Goal: Task Accomplishment & Management: Manage account settings

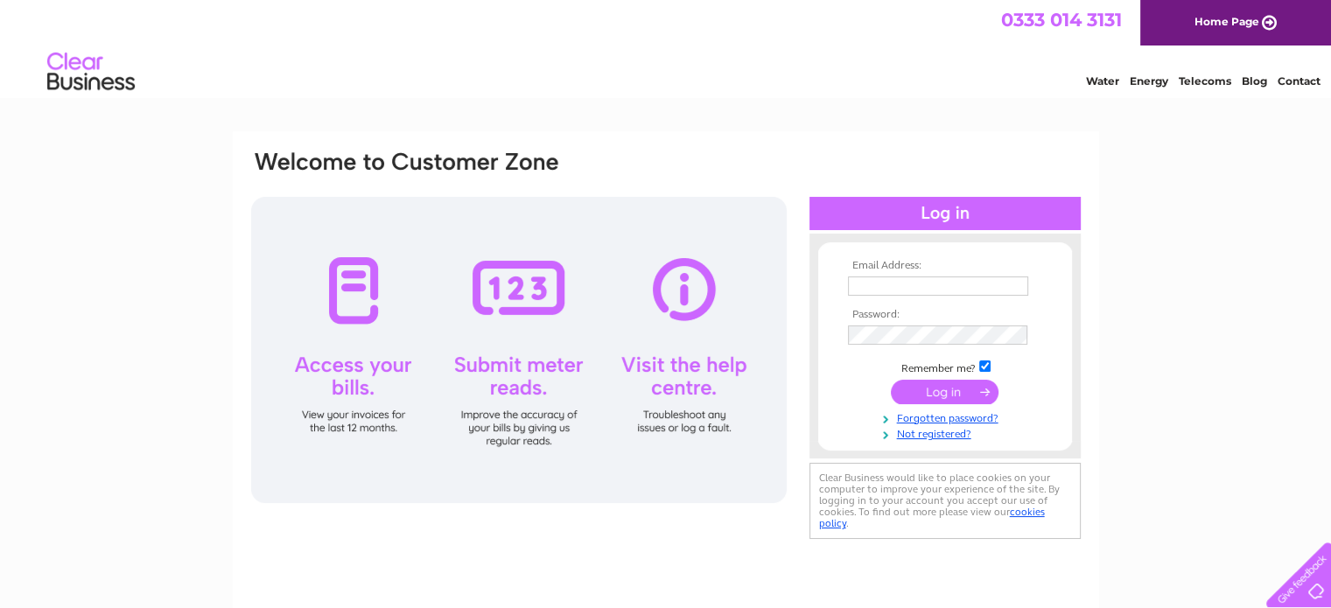
click at [908, 283] on input "text" at bounding box center [938, 285] width 180 height 19
type input "Archer.colwick@outlook.com"
click at [952, 390] on input "submit" at bounding box center [945, 392] width 108 height 24
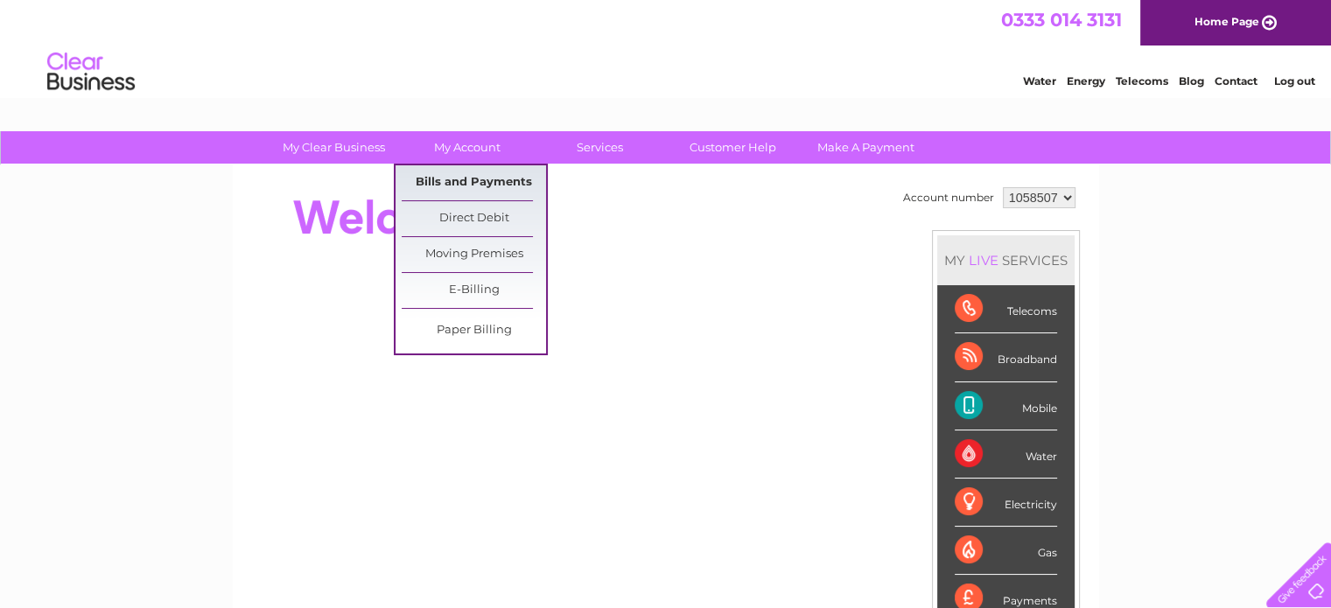
click at [450, 185] on link "Bills and Payments" at bounding box center [474, 182] width 144 height 35
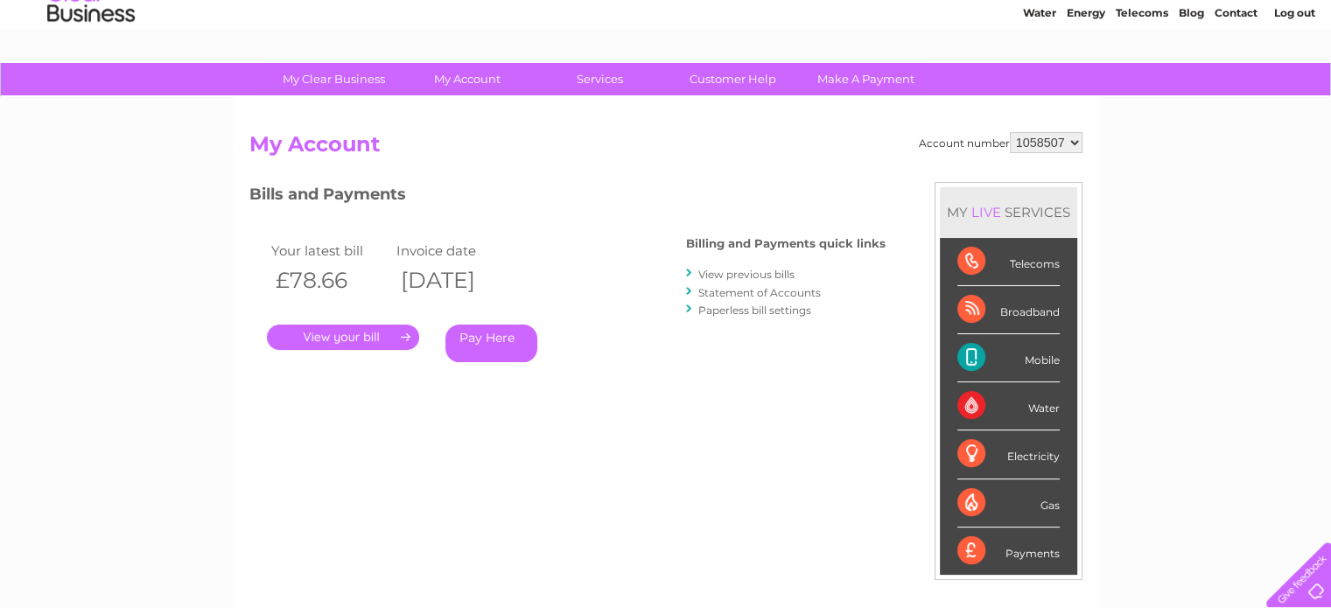
scroll to position [87, 0]
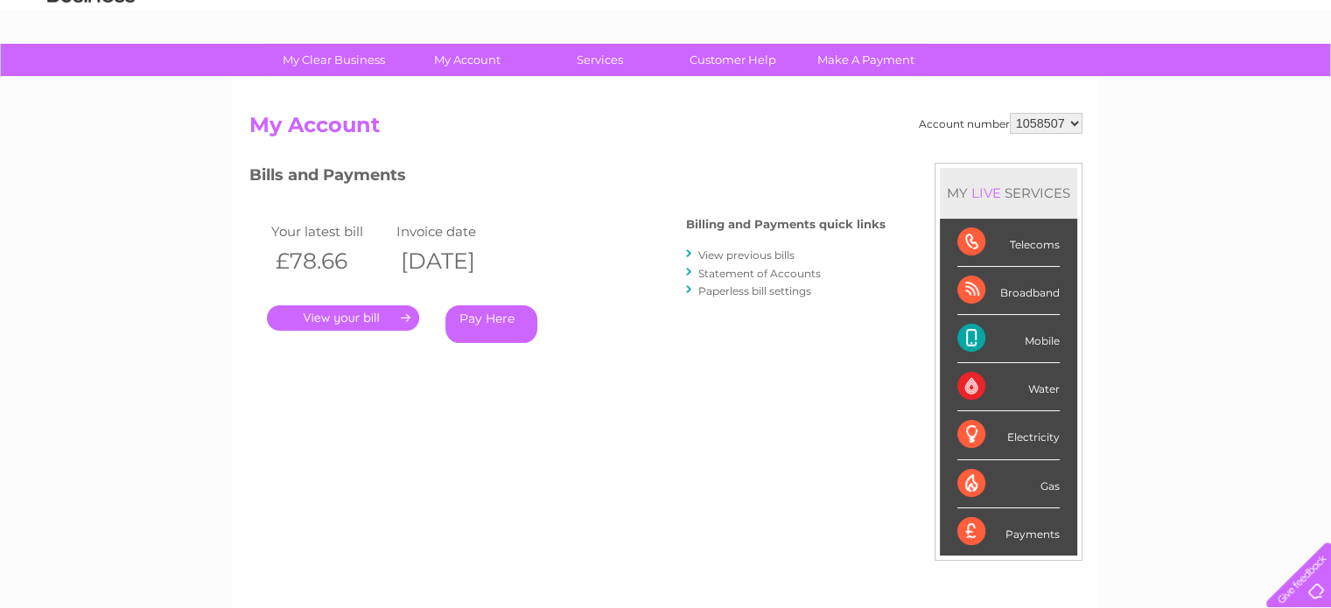
click at [343, 320] on link "." at bounding box center [343, 317] width 152 height 25
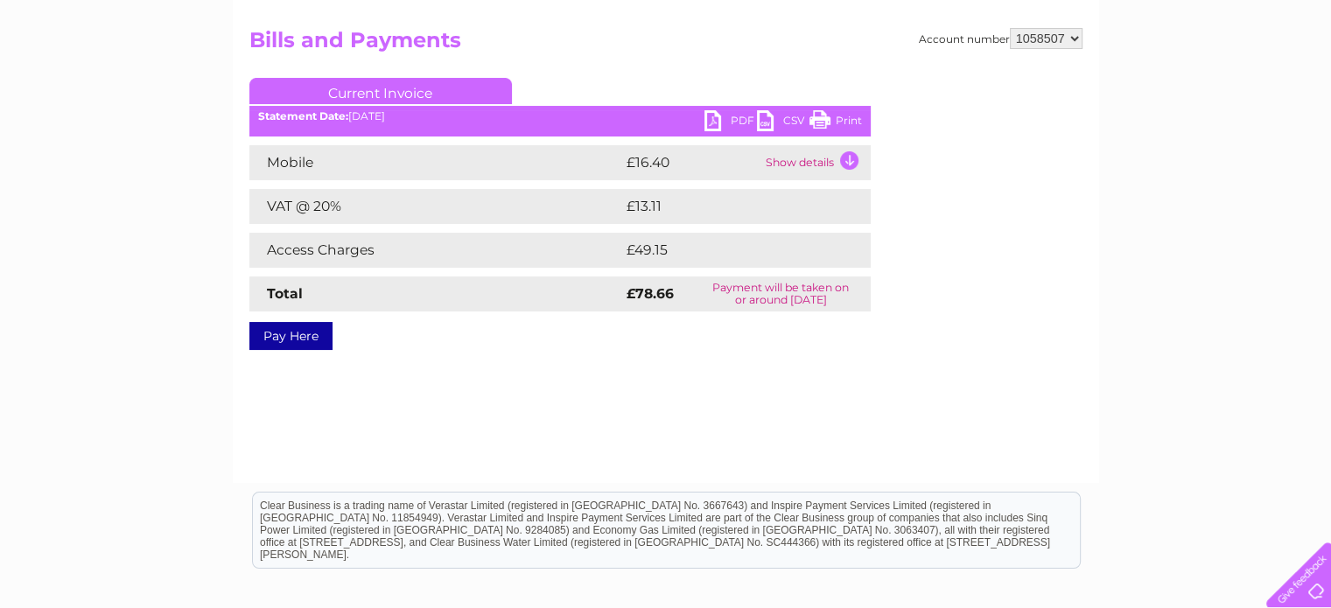
scroll to position [175, 0]
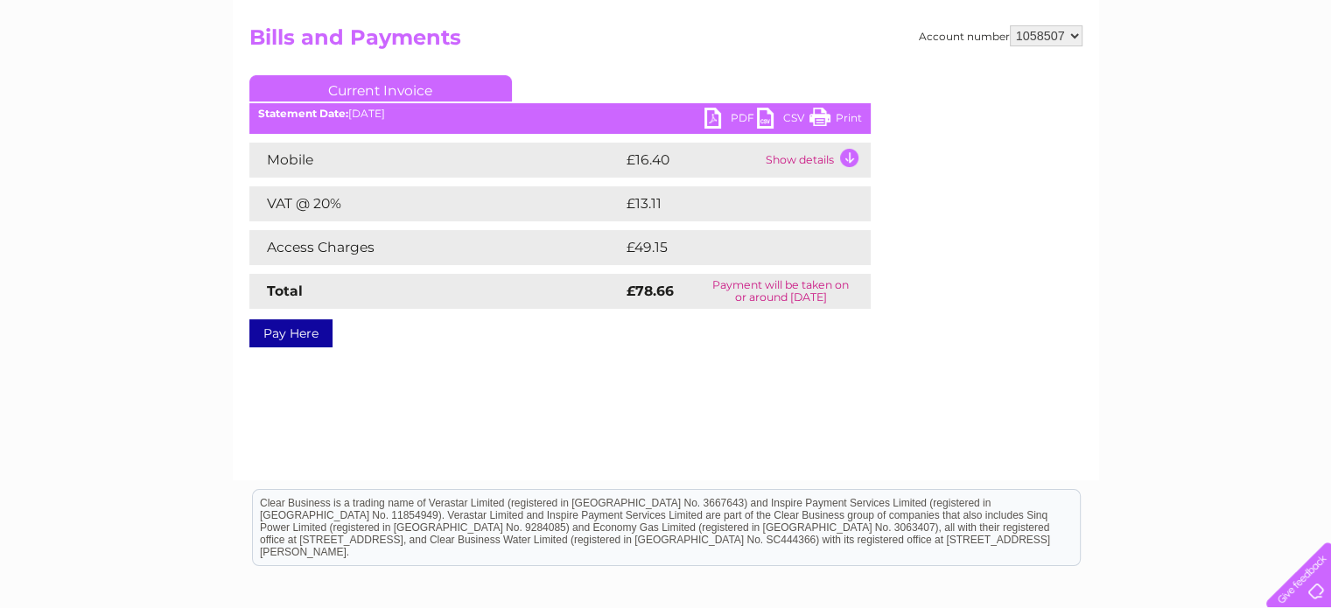
click at [850, 153] on td "Show details" at bounding box center [815, 160] width 109 height 35
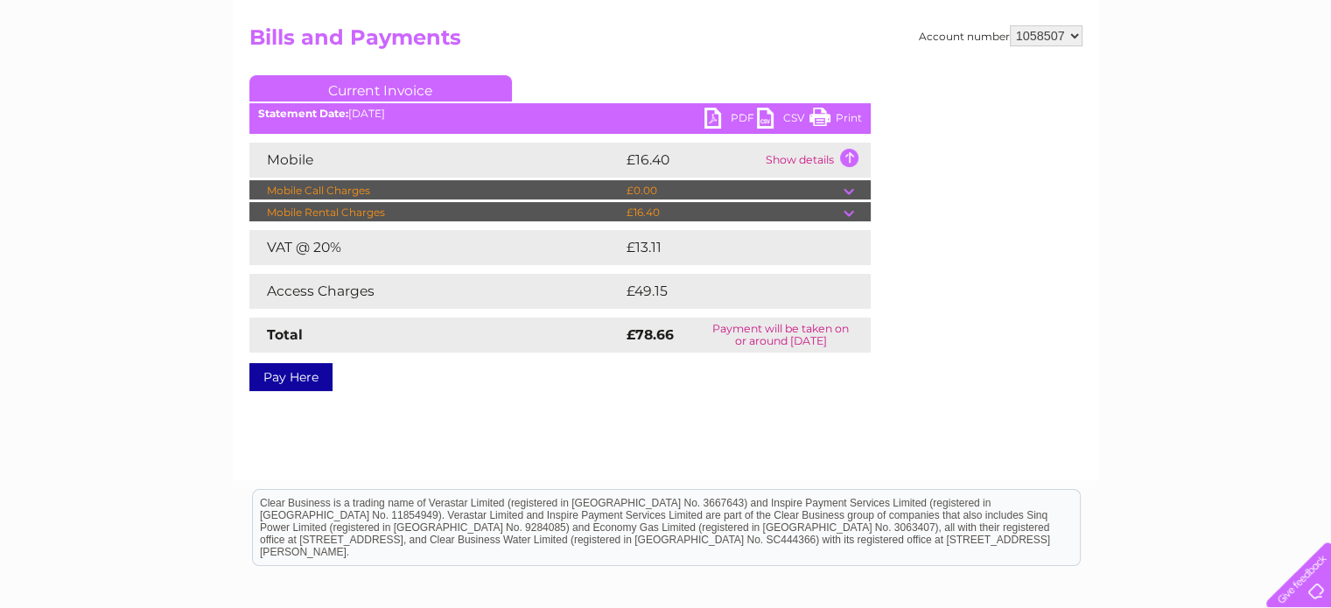
click at [850, 153] on td "Show details" at bounding box center [815, 160] width 109 height 35
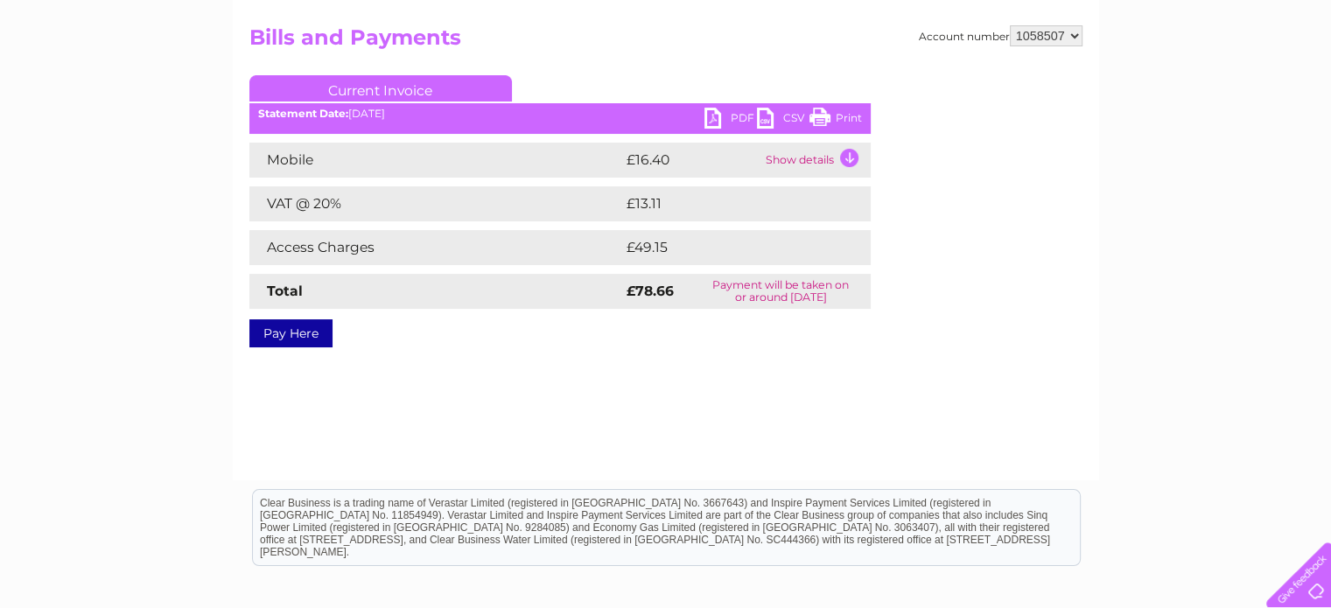
click at [351, 248] on td "Access Charges" at bounding box center [435, 247] width 373 height 35
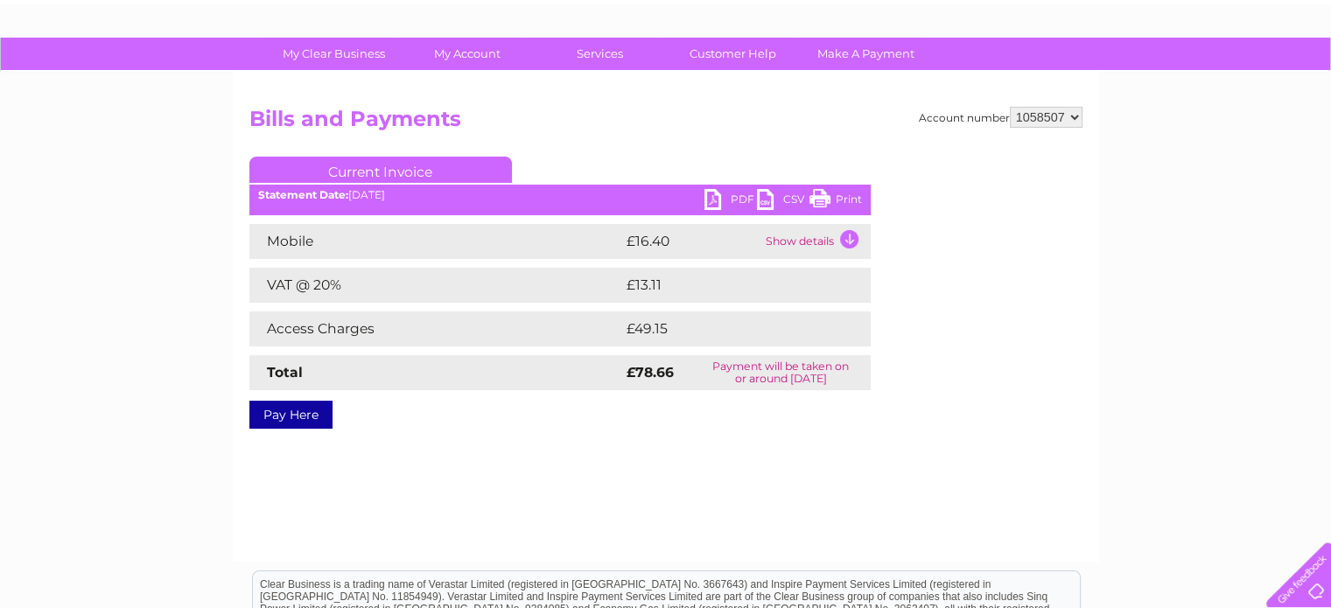
scroll to position [0, 0]
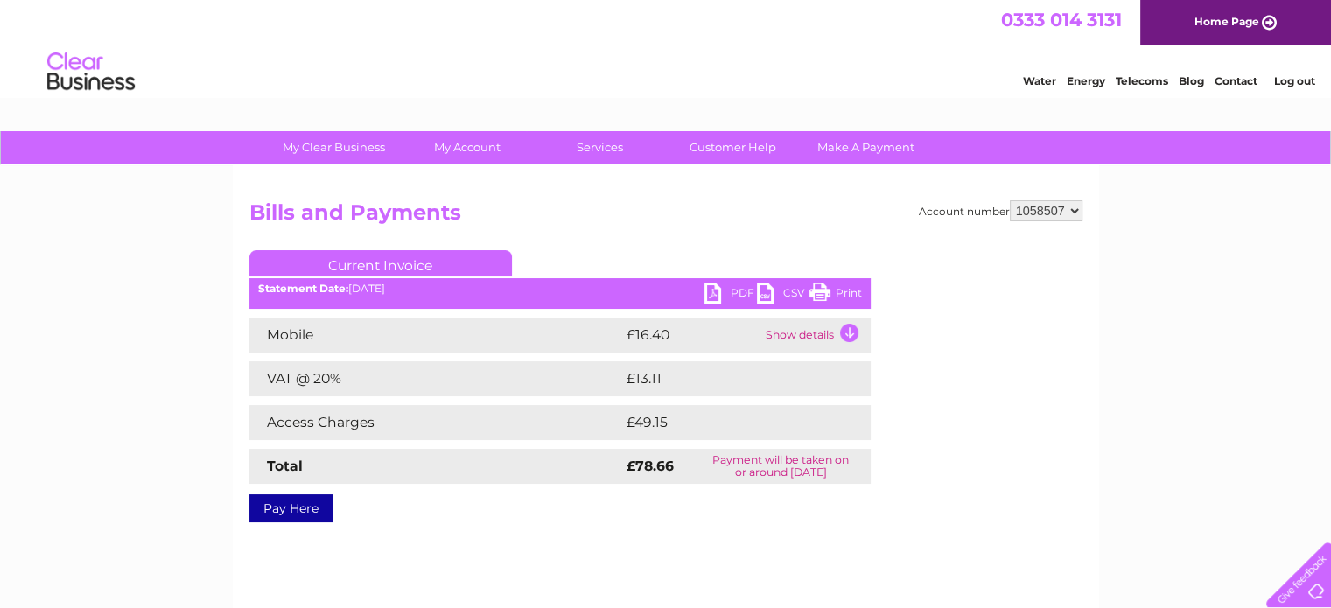
click at [841, 290] on link "Print" at bounding box center [835, 295] width 52 height 25
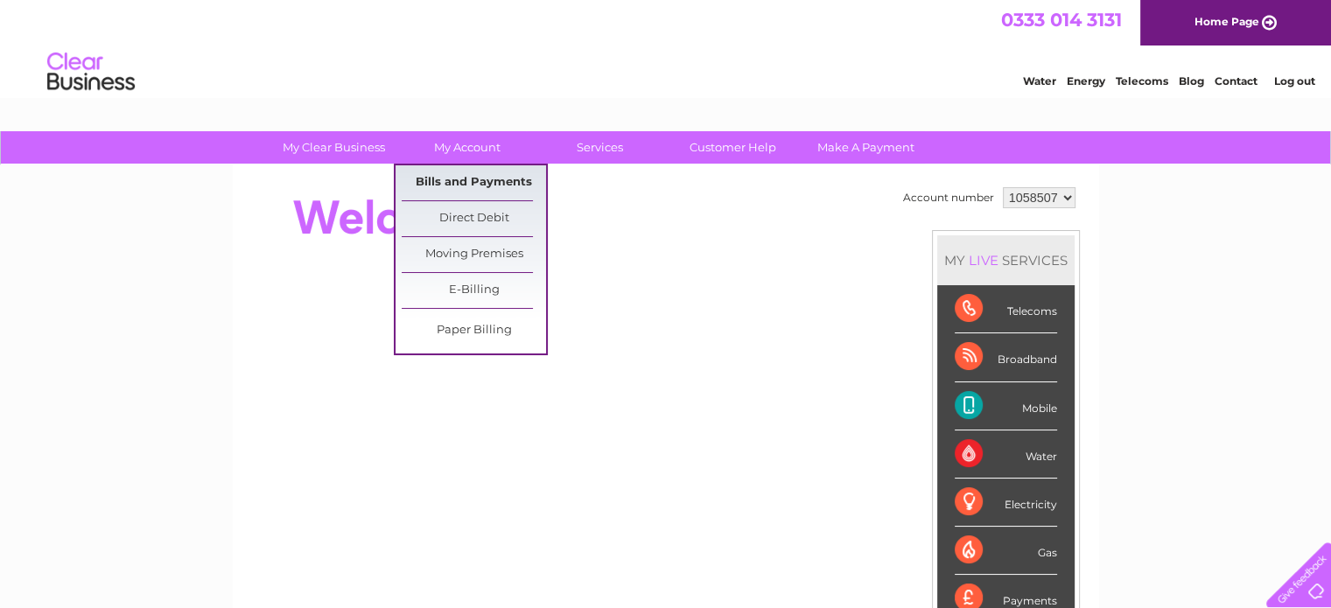
click at [472, 177] on link "Bills and Payments" at bounding box center [474, 182] width 144 height 35
click at [476, 153] on link "My Account" at bounding box center [467, 147] width 144 height 32
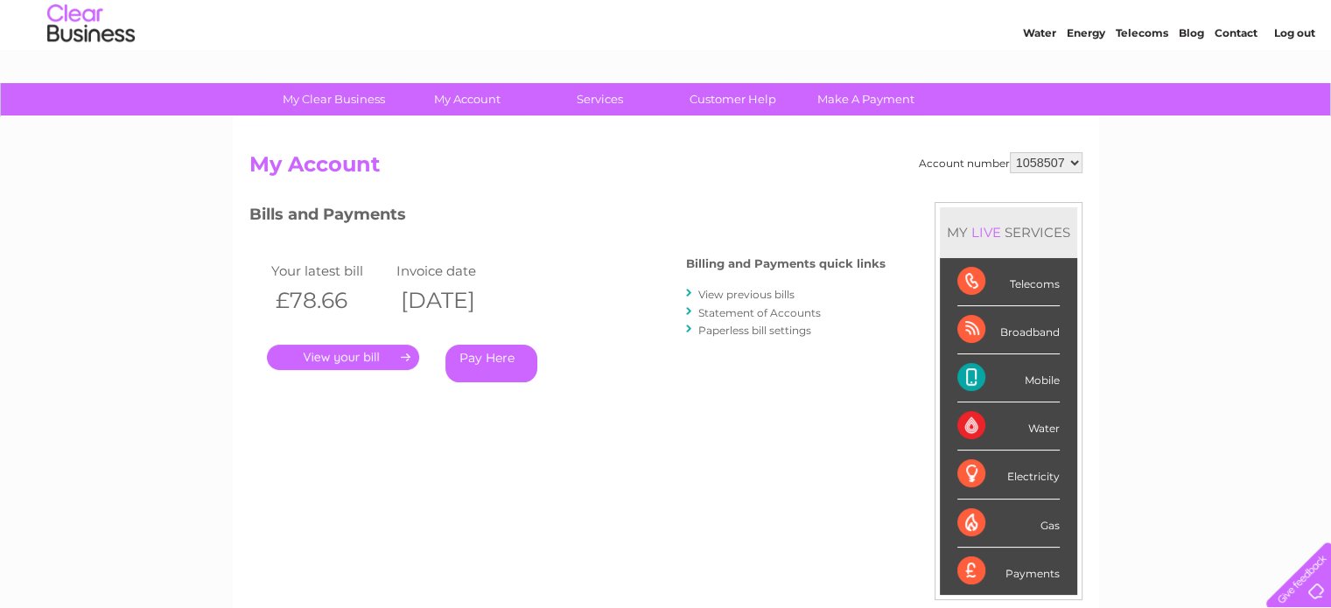
scroll to position [87, 0]
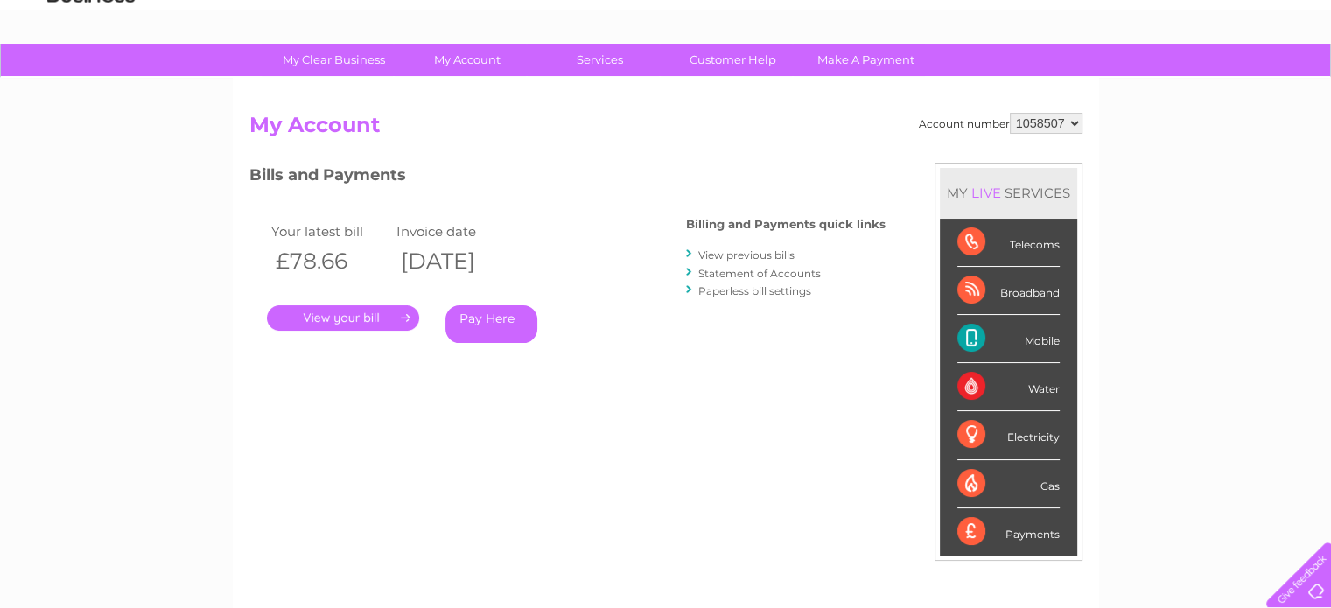
click at [728, 258] on link "View previous bills" at bounding box center [746, 254] width 96 height 13
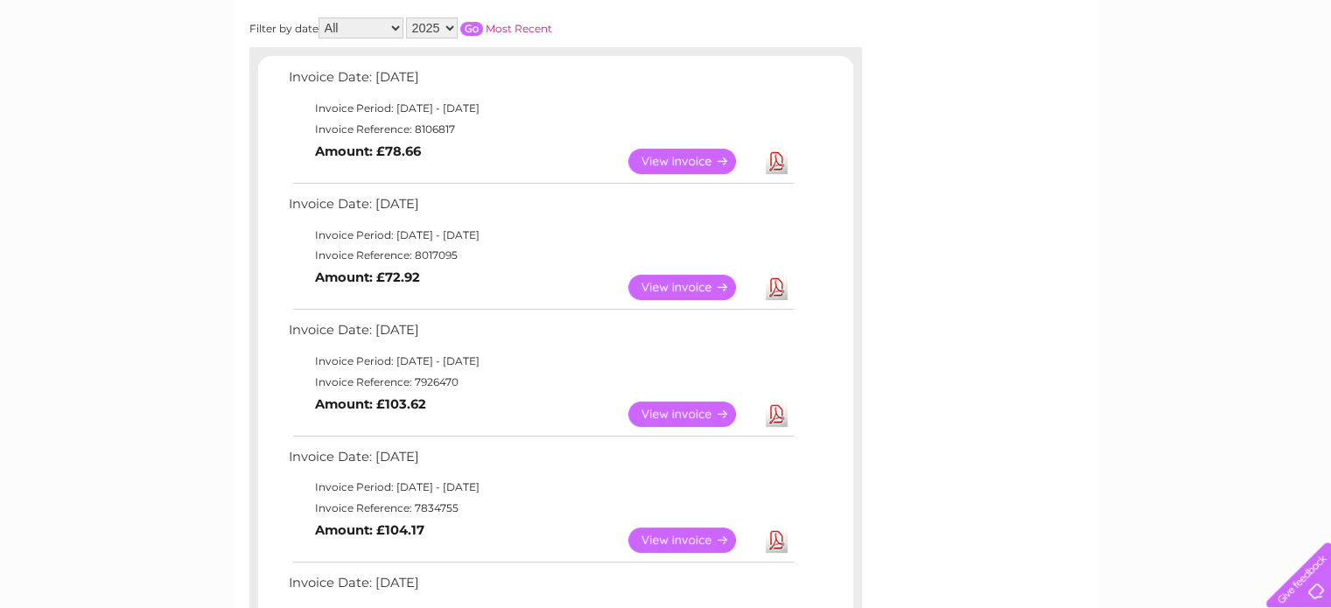
scroll to position [350, 0]
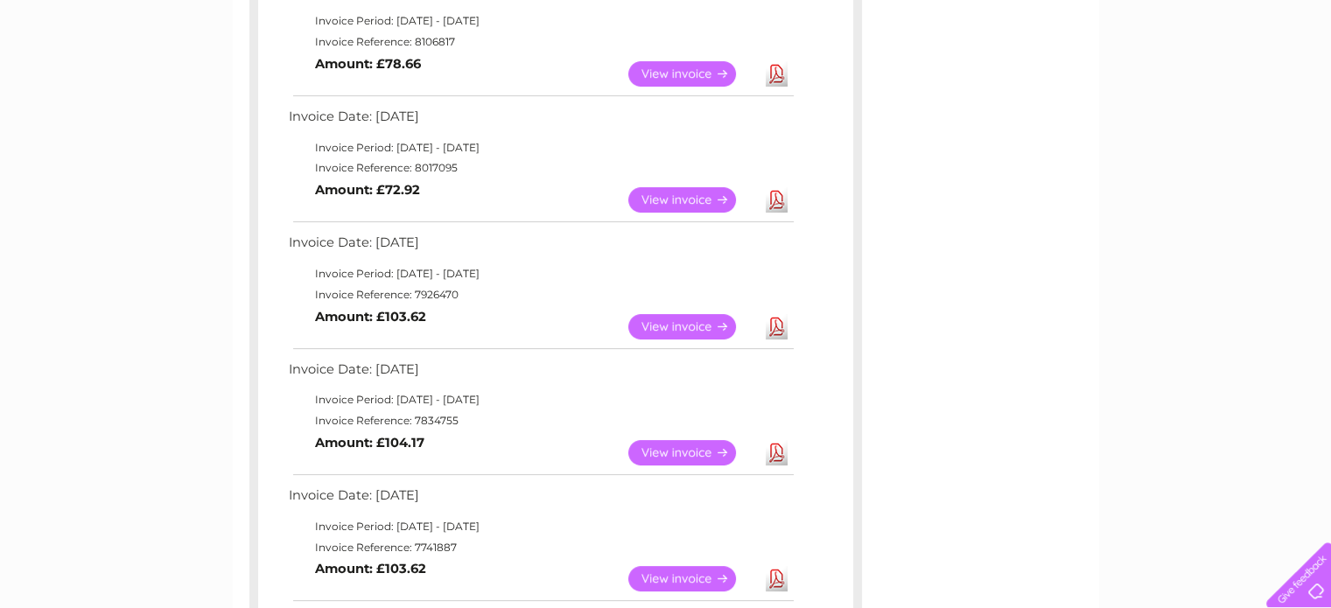
click at [709, 326] on link "View" at bounding box center [692, 326] width 129 height 25
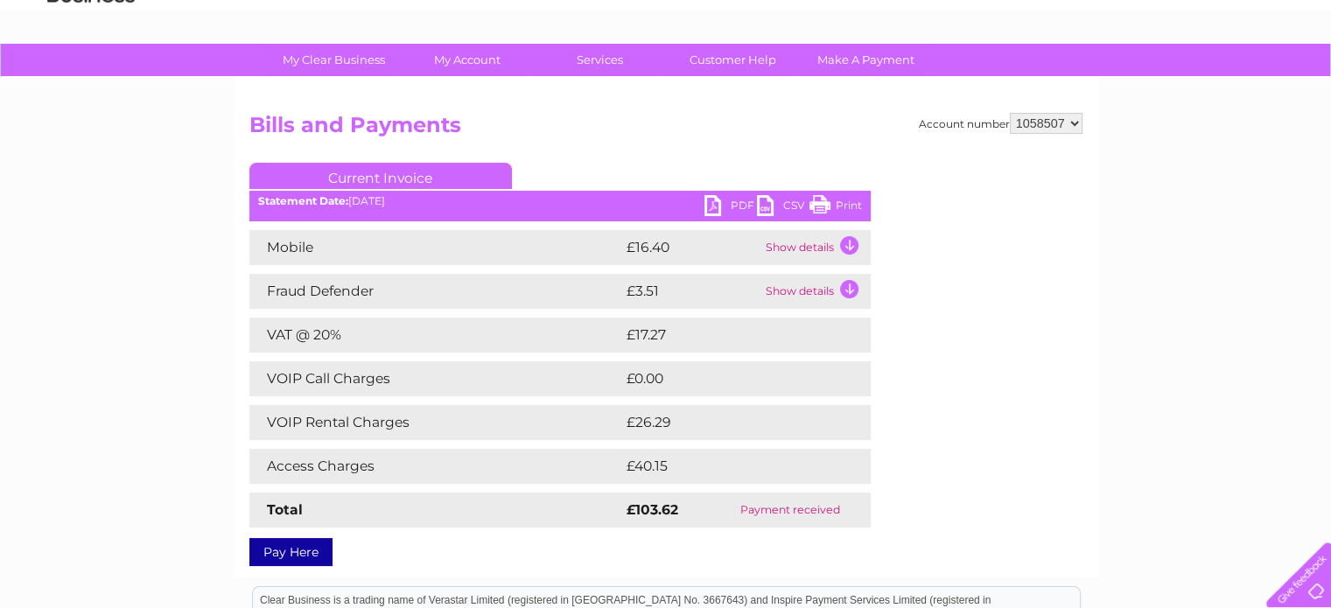
scroll to position [175, 0]
